Goal: Browse casually: Explore the website without a specific task or goal

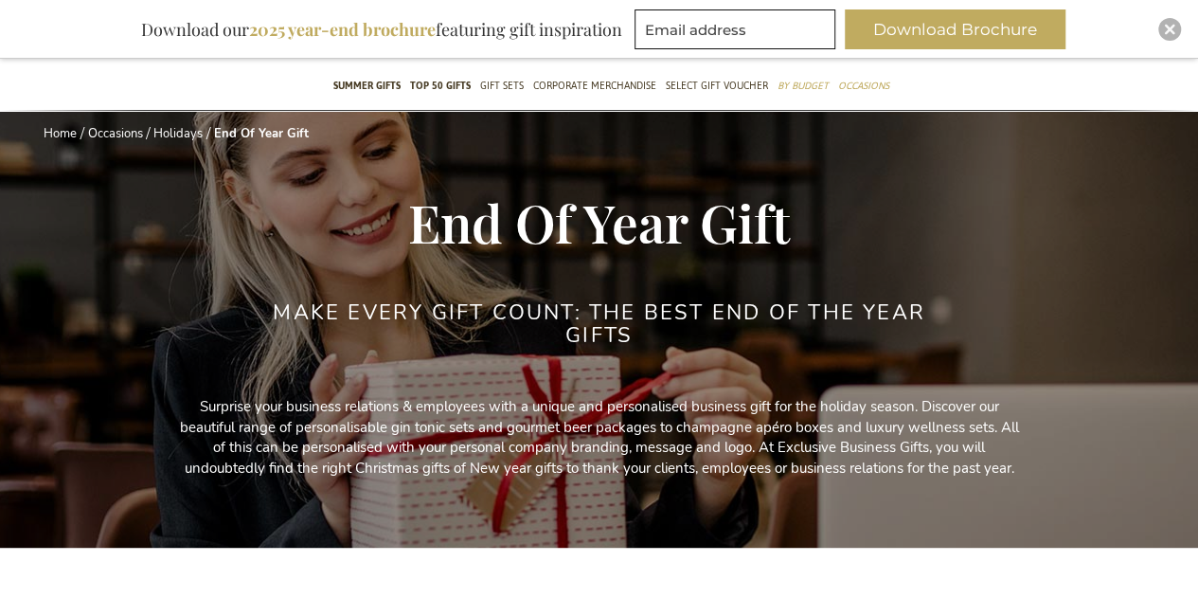
scroll to position [104, 0]
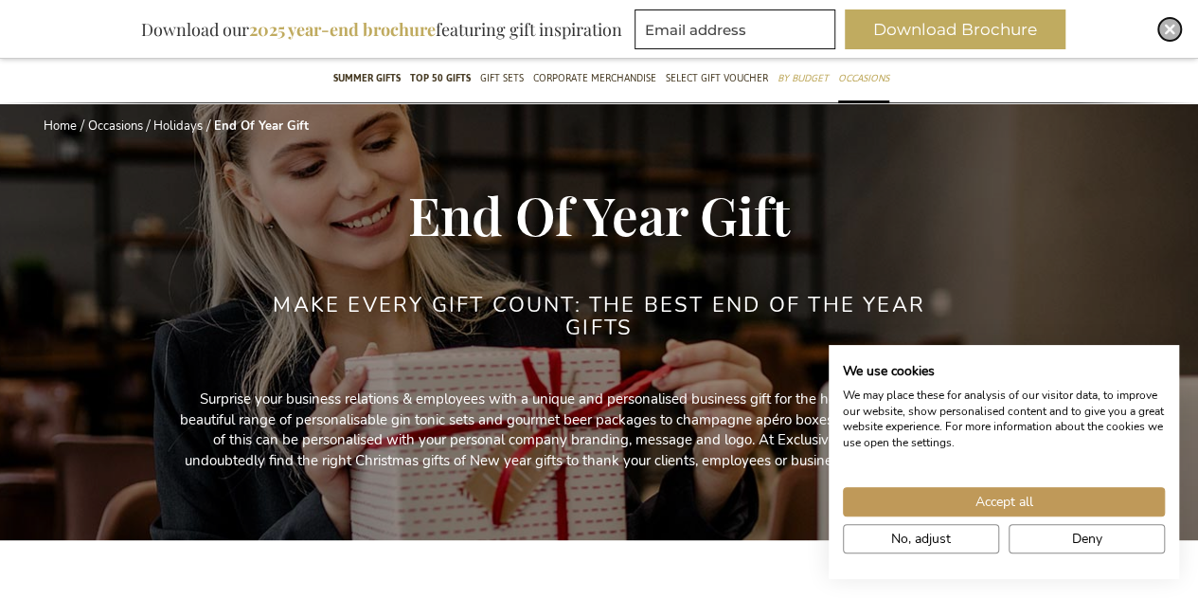
click at [1170, 31] on img "Close" at bounding box center [1169, 29] width 11 height 11
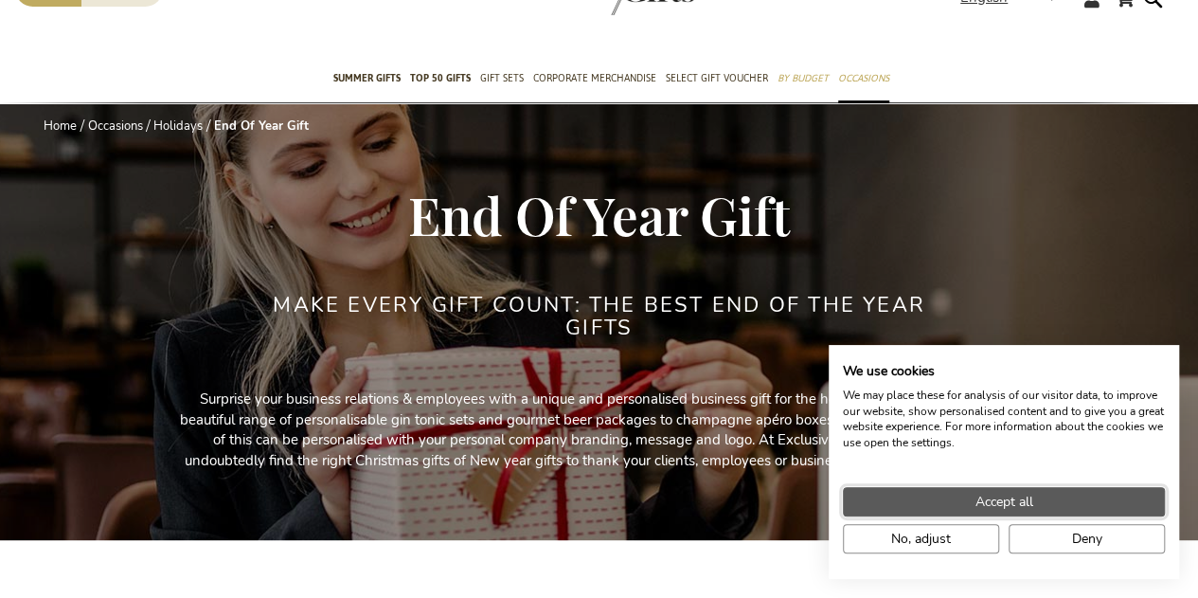
click at [1014, 499] on span "Accept all" at bounding box center [1005, 502] width 58 height 20
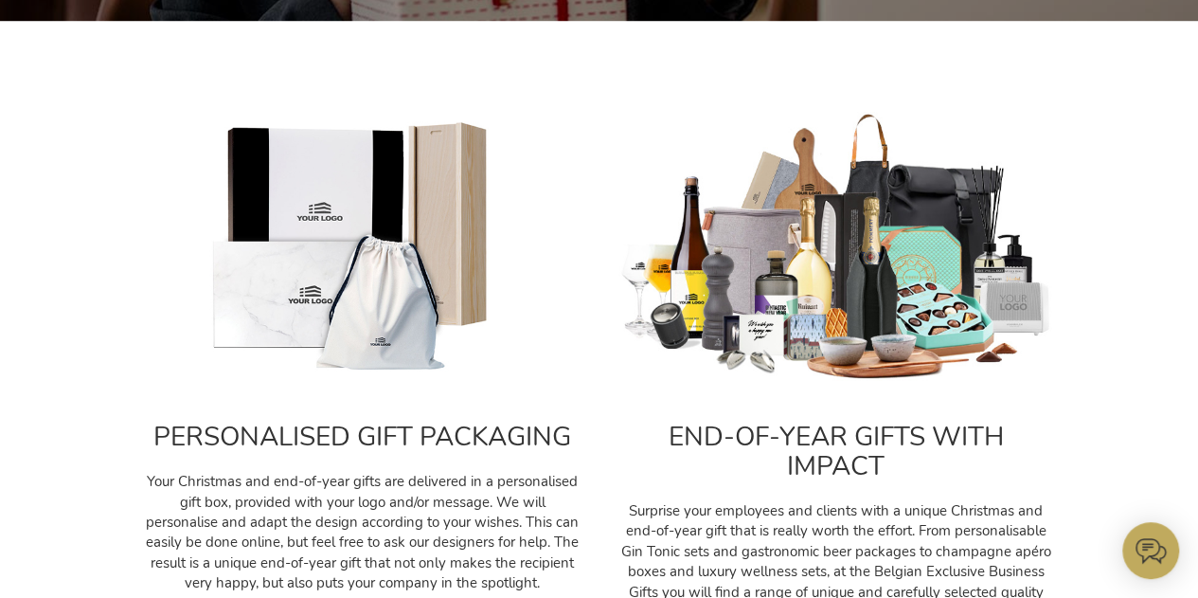
scroll to position [624, 0]
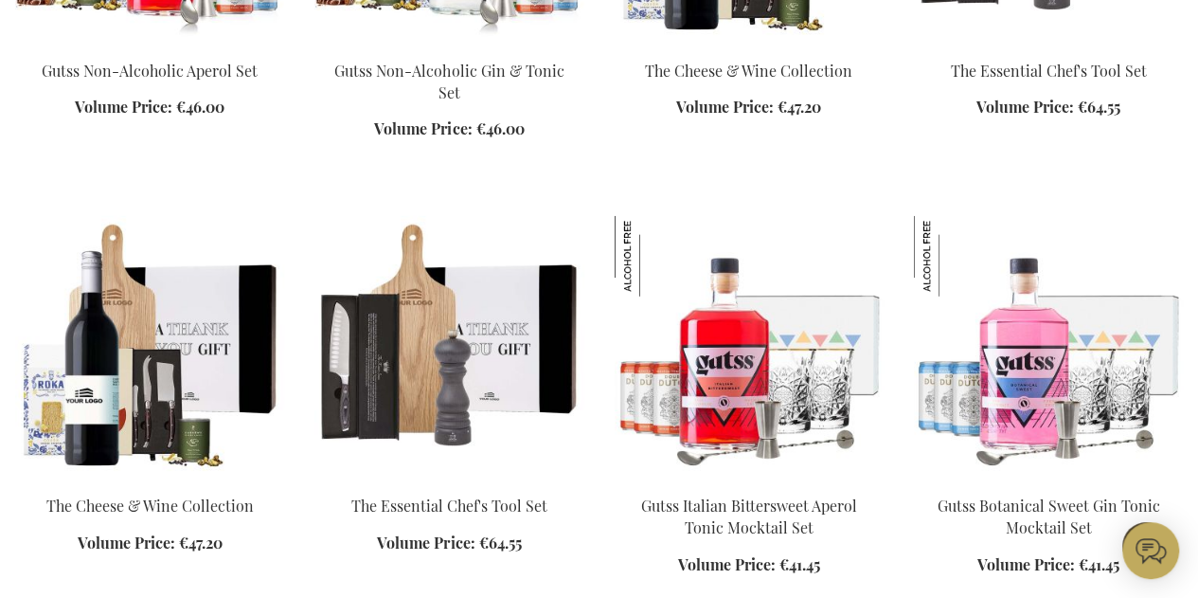
scroll to position [2442, 0]
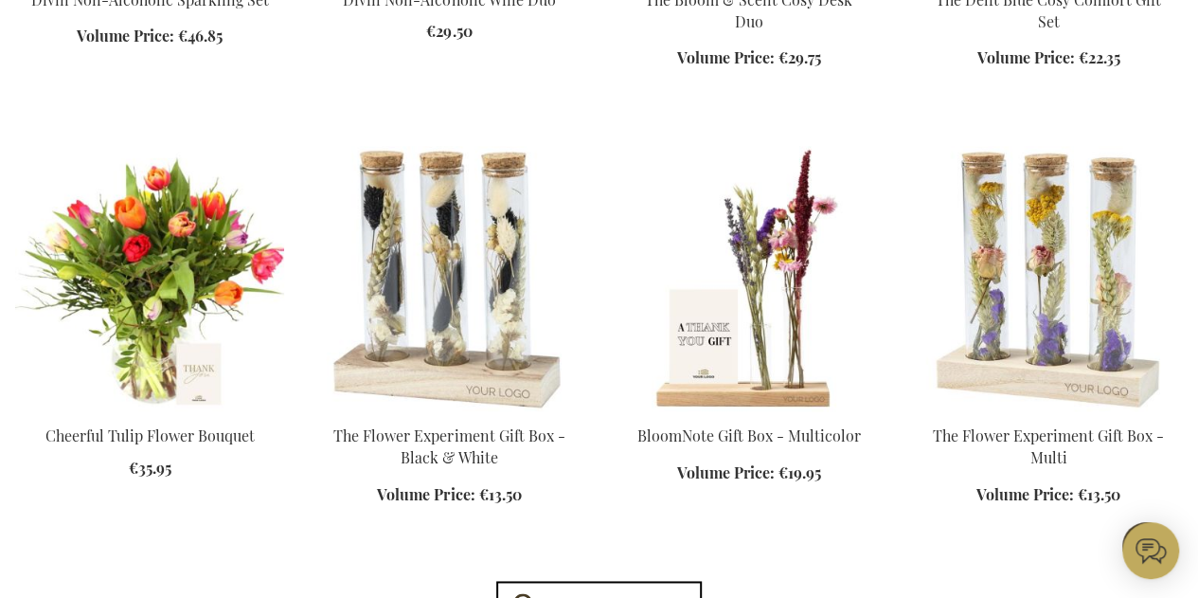
scroll to position [4649, 0]
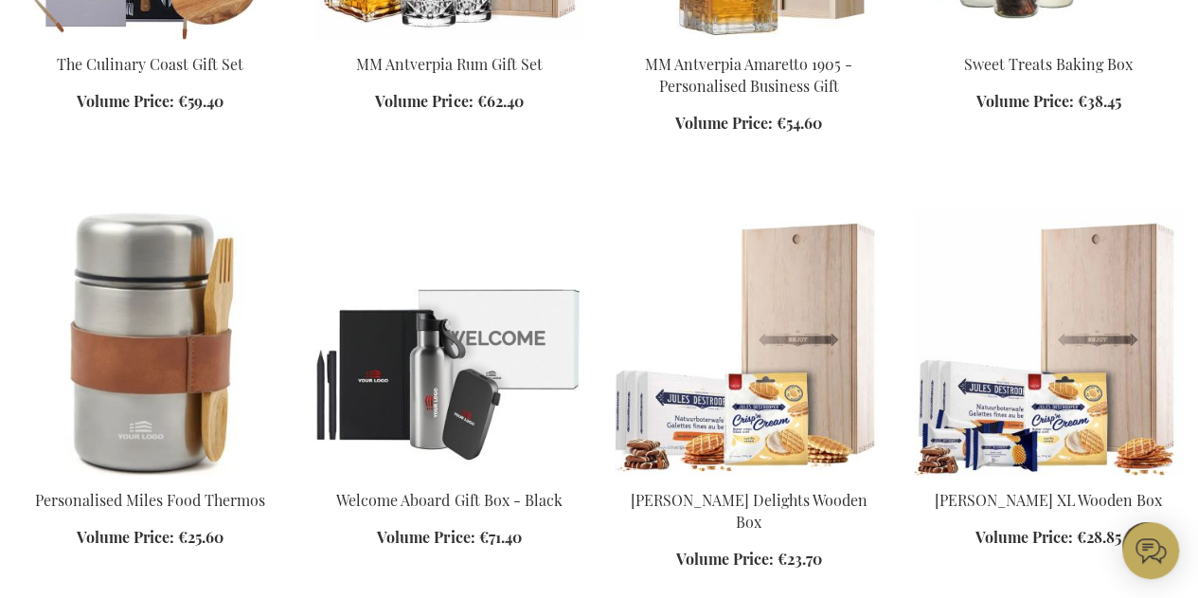
scroll to position [5892, 0]
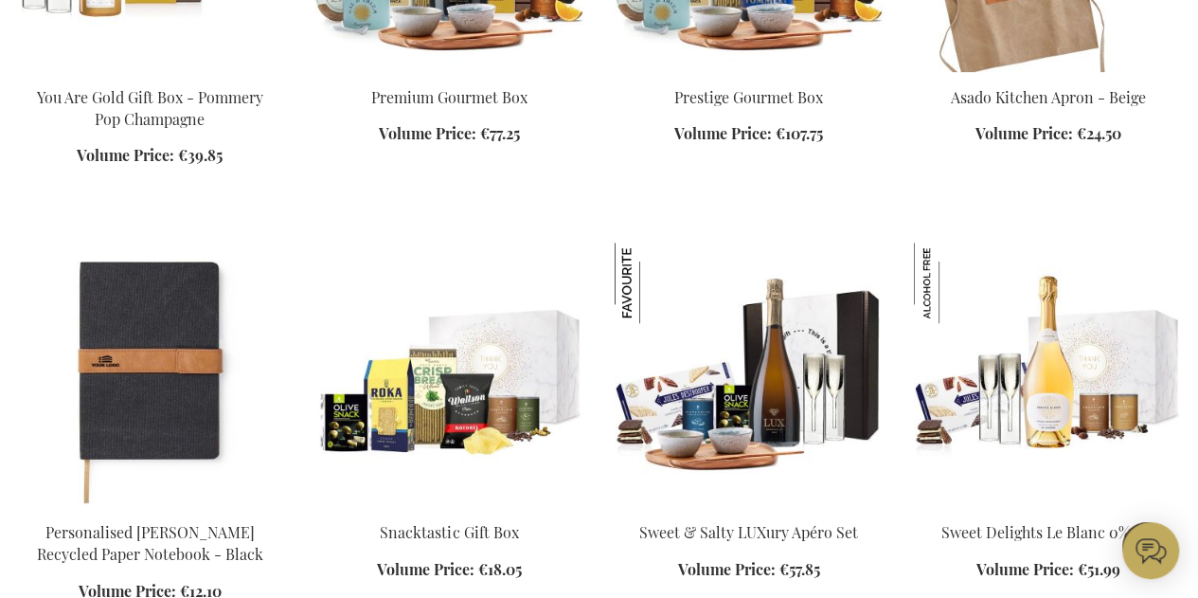
scroll to position [7634, 0]
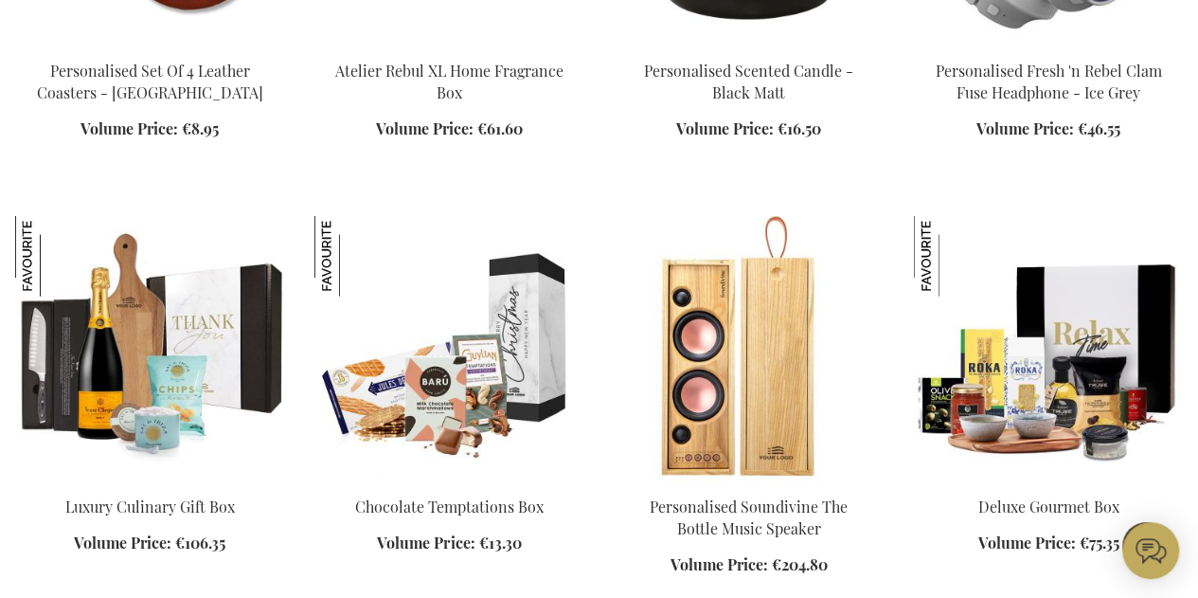
scroll to position [9400, 0]
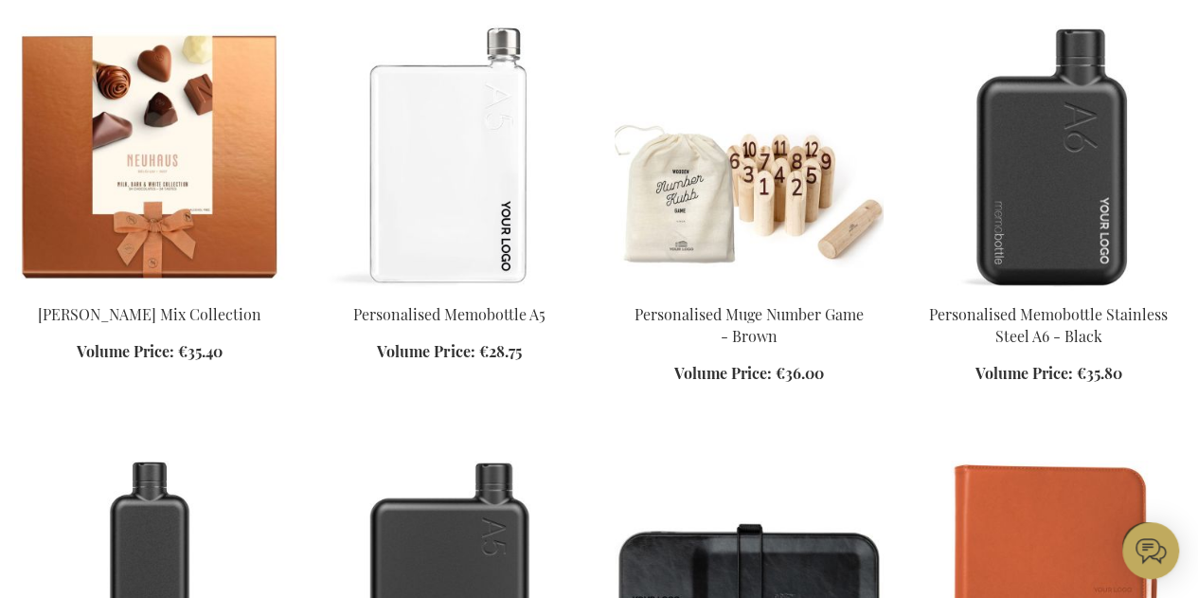
scroll to position [11287, 0]
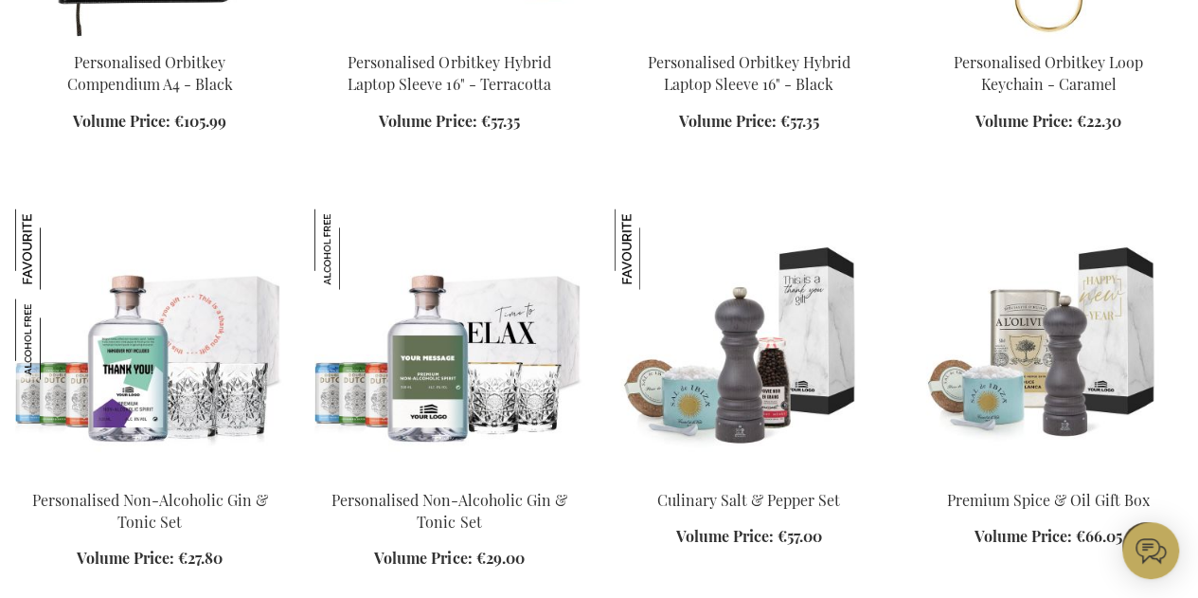
scroll to position [12410, 0]
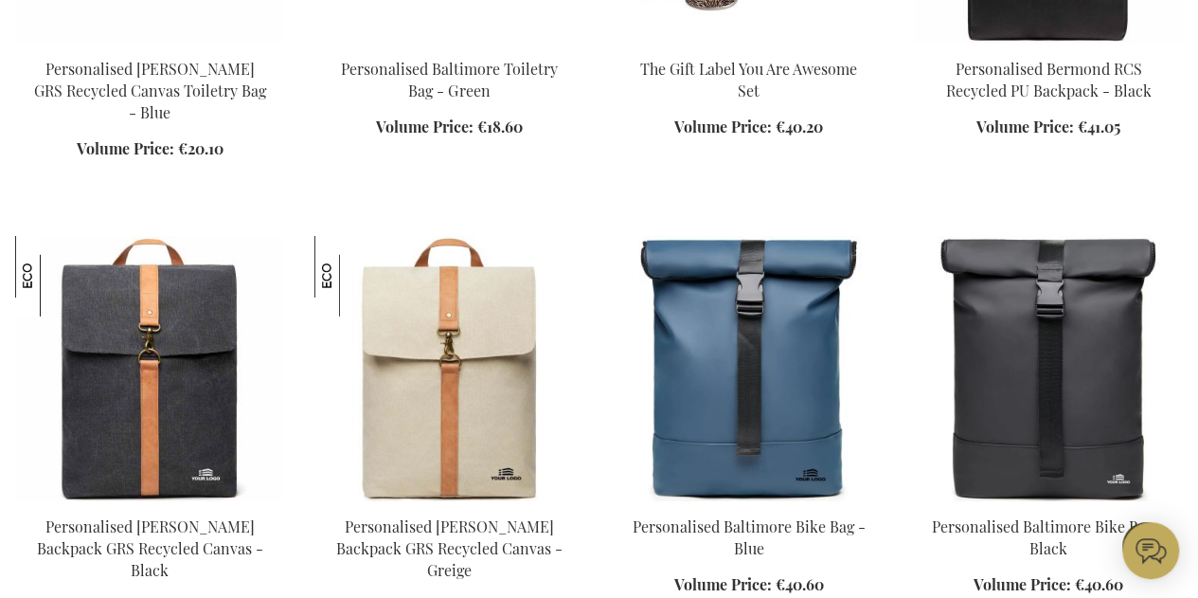
scroll to position [13715, 0]
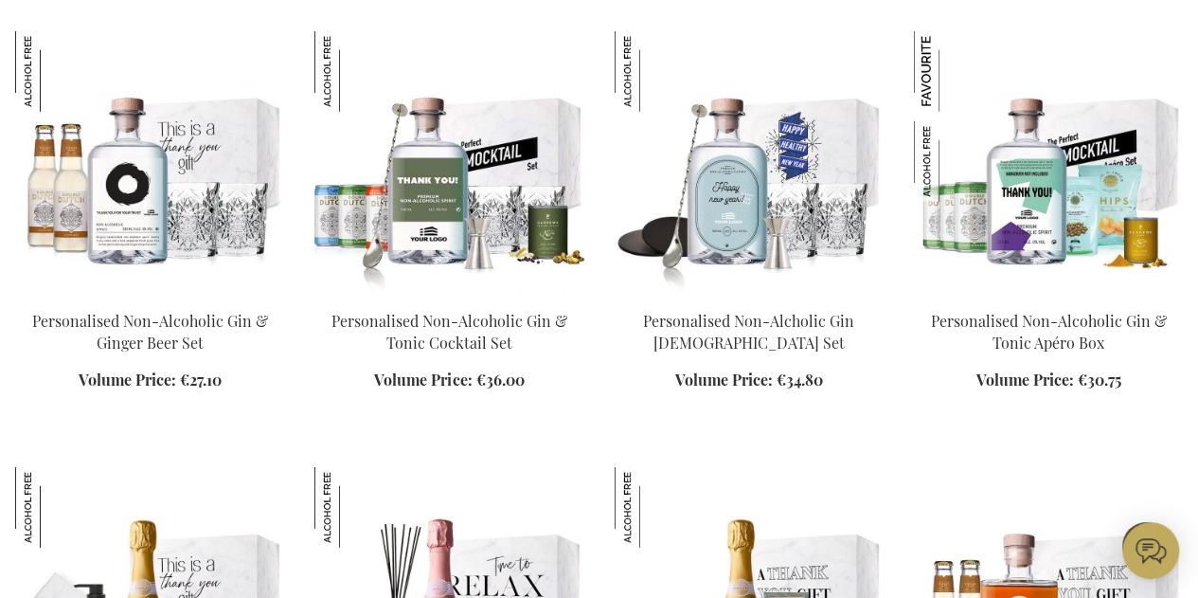
click at [76, 496] on img at bounding box center [149, 599] width 269 height 265
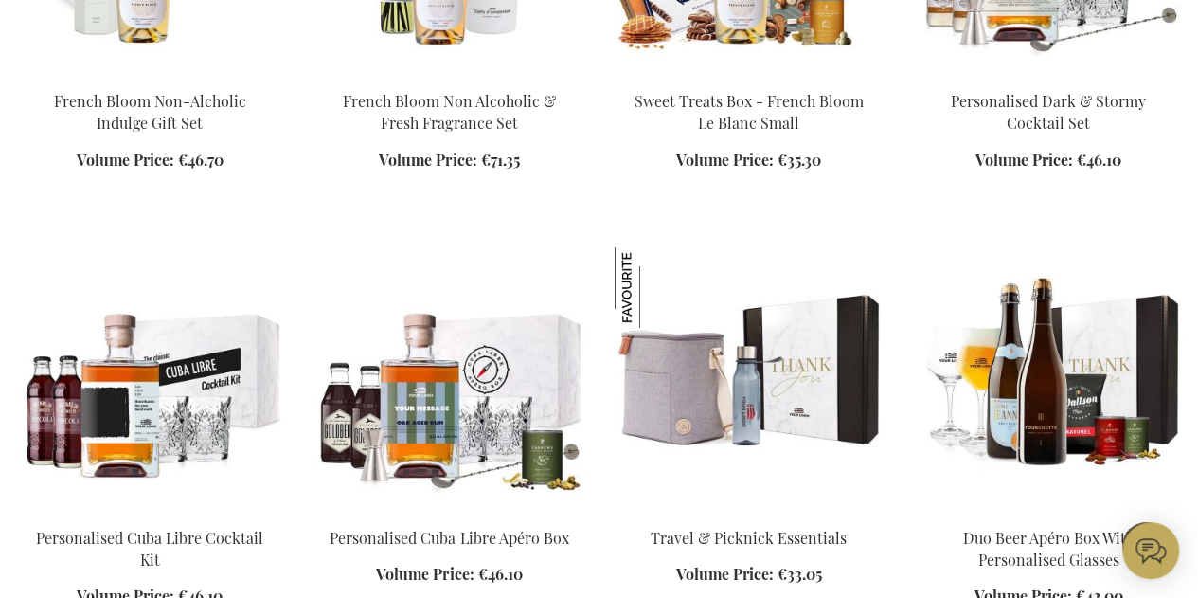
scroll to position [17678, 0]
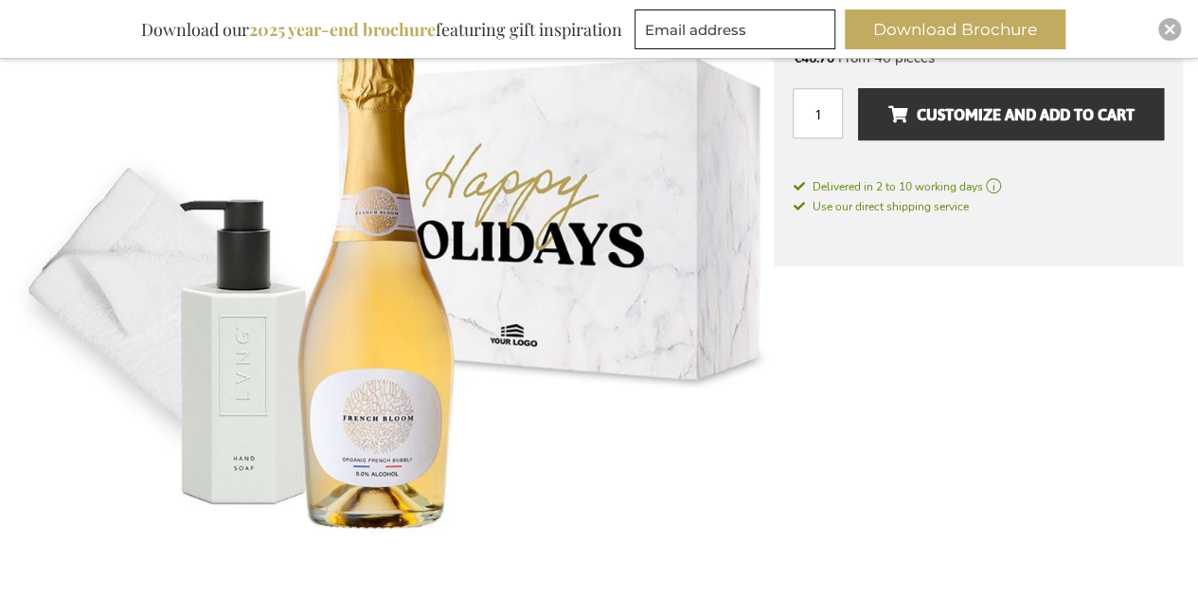
scroll to position [448, 0]
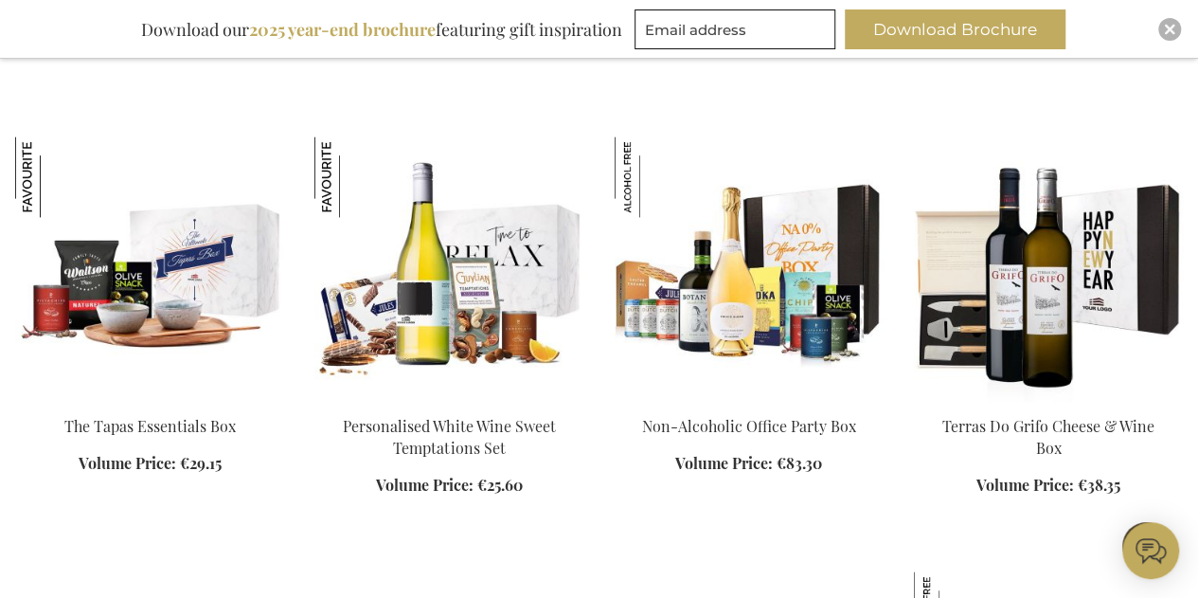
scroll to position [4839, 0]
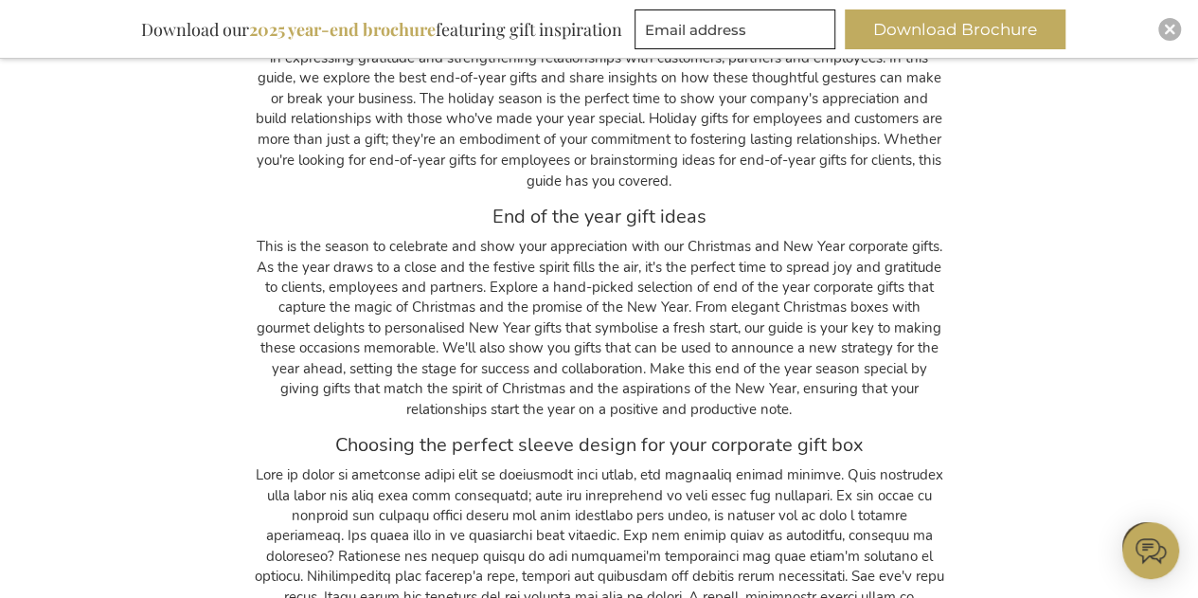
scroll to position [12424, 0]
